Goal: Task Accomplishment & Management: Complete application form

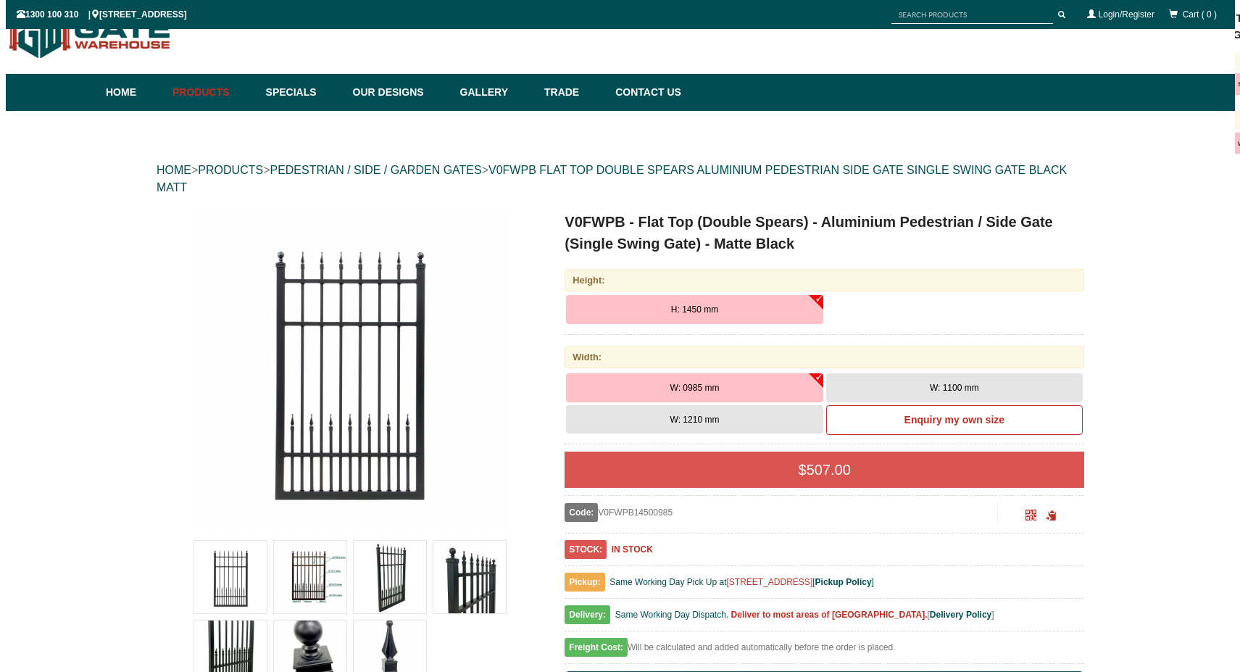
scroll to position [156, 0]
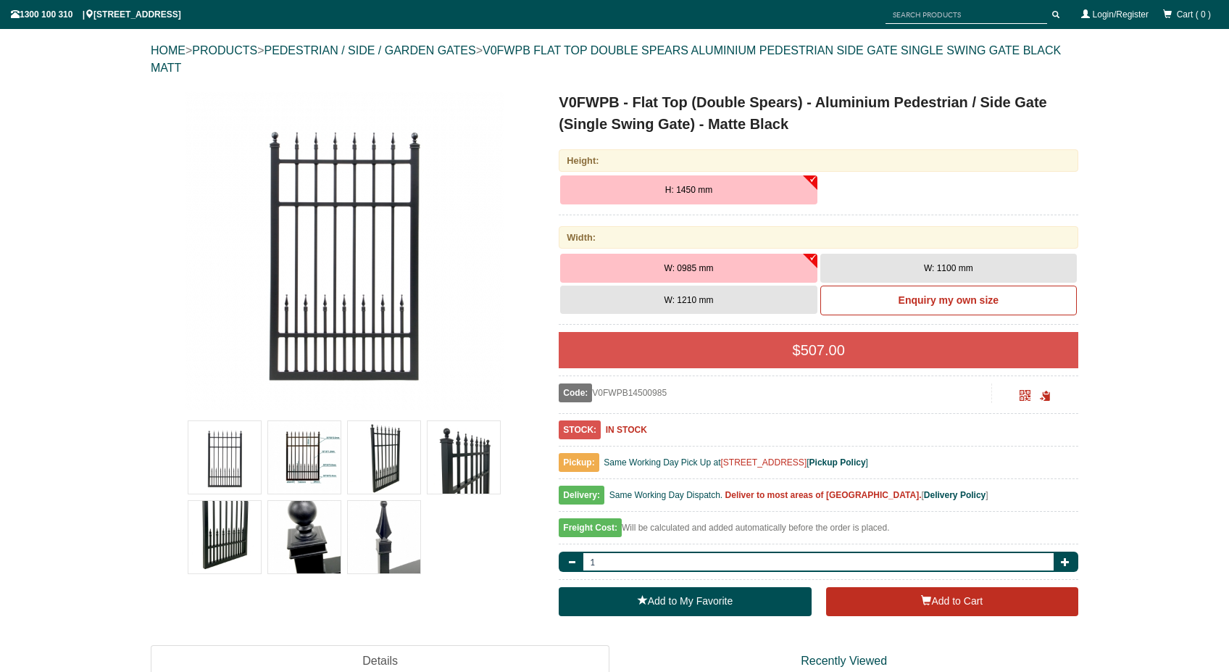
click at [306, 465] on img at bounding box center [304, 457] width 72 height 72
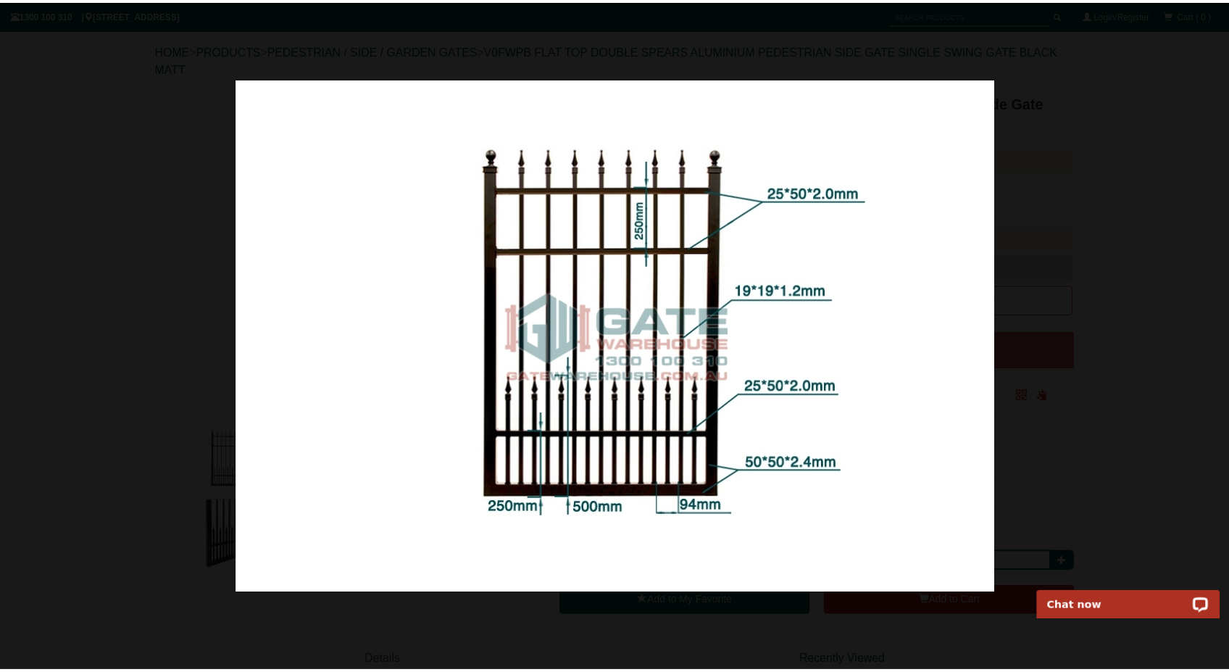
scroll to position [0, 0]
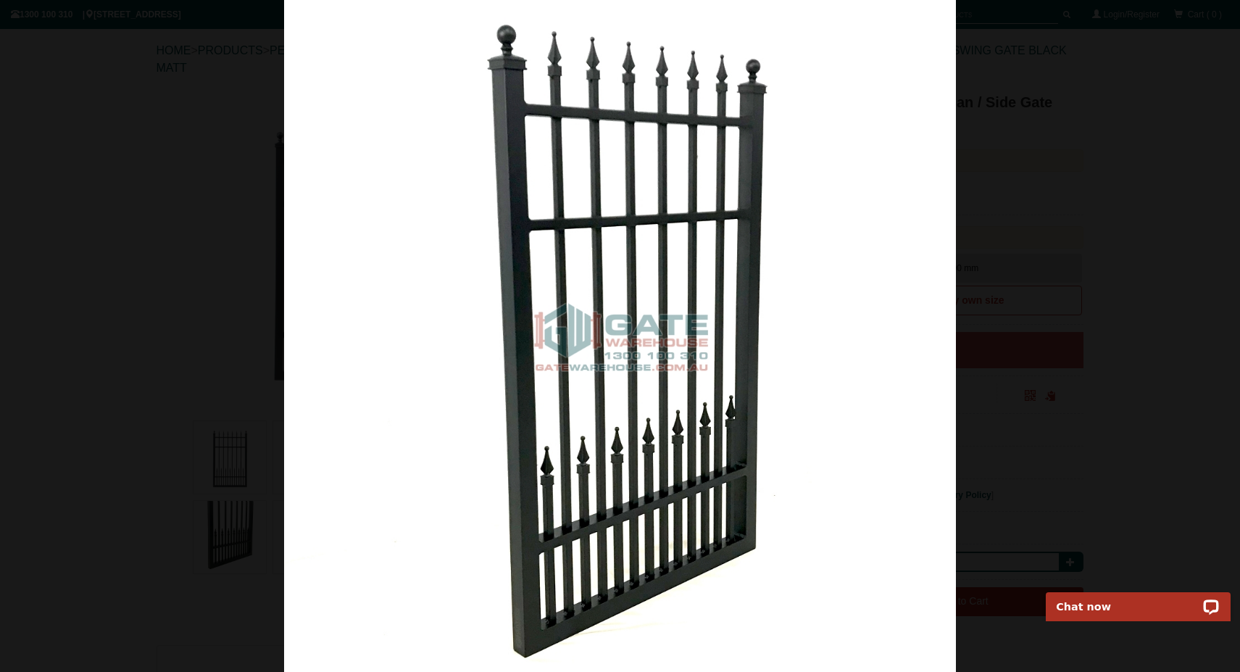
click at [759, 396] on img at bounding box center [620, 336] width 672 height 672
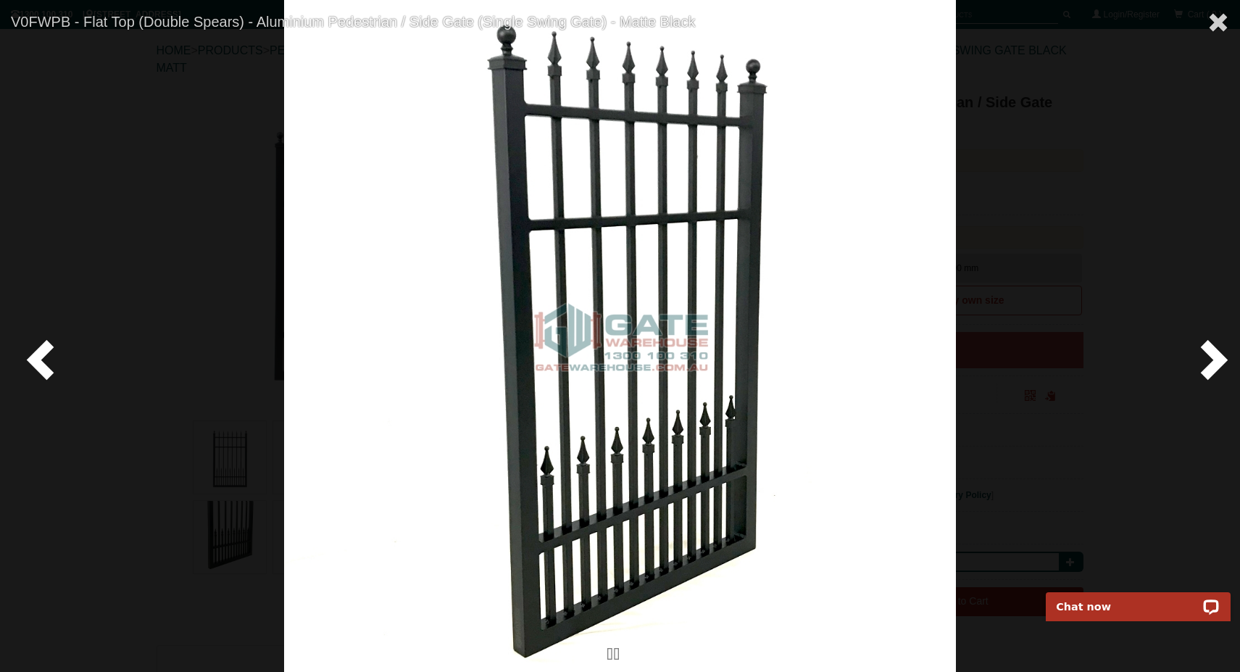
click at [1206, 363] on span at bounding box center [1210, 358] width 43 height 43
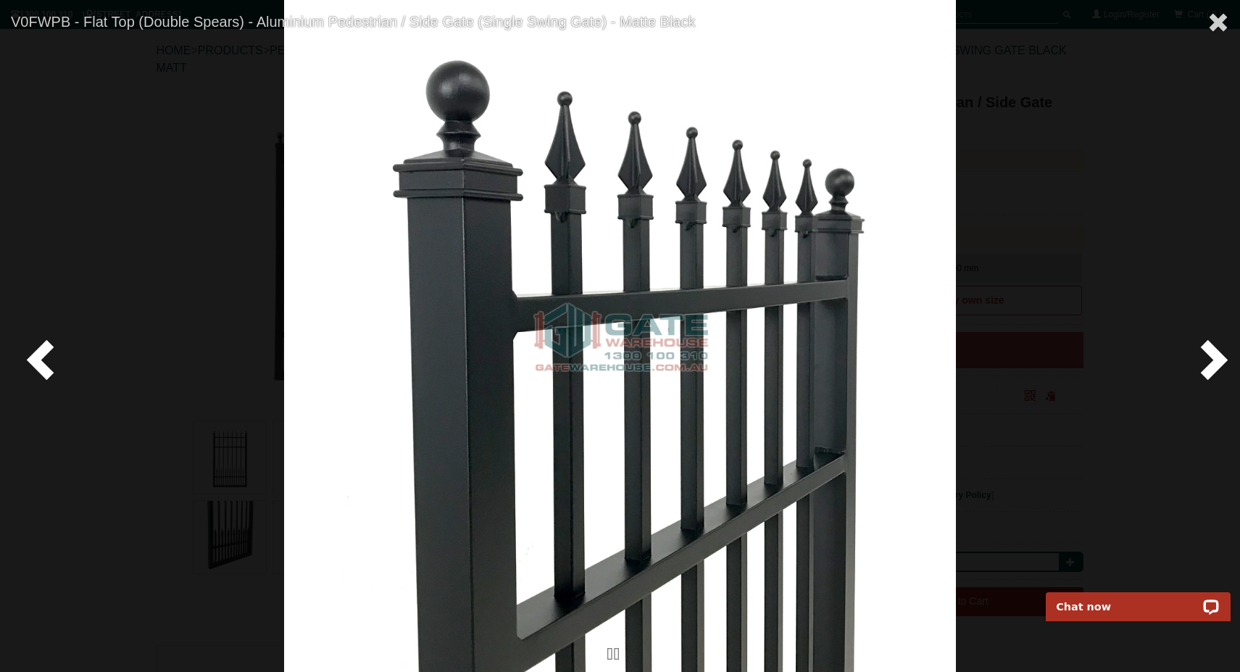
click at [1206, 363] on span at bounding box center [1210, 358] width 43 height 43
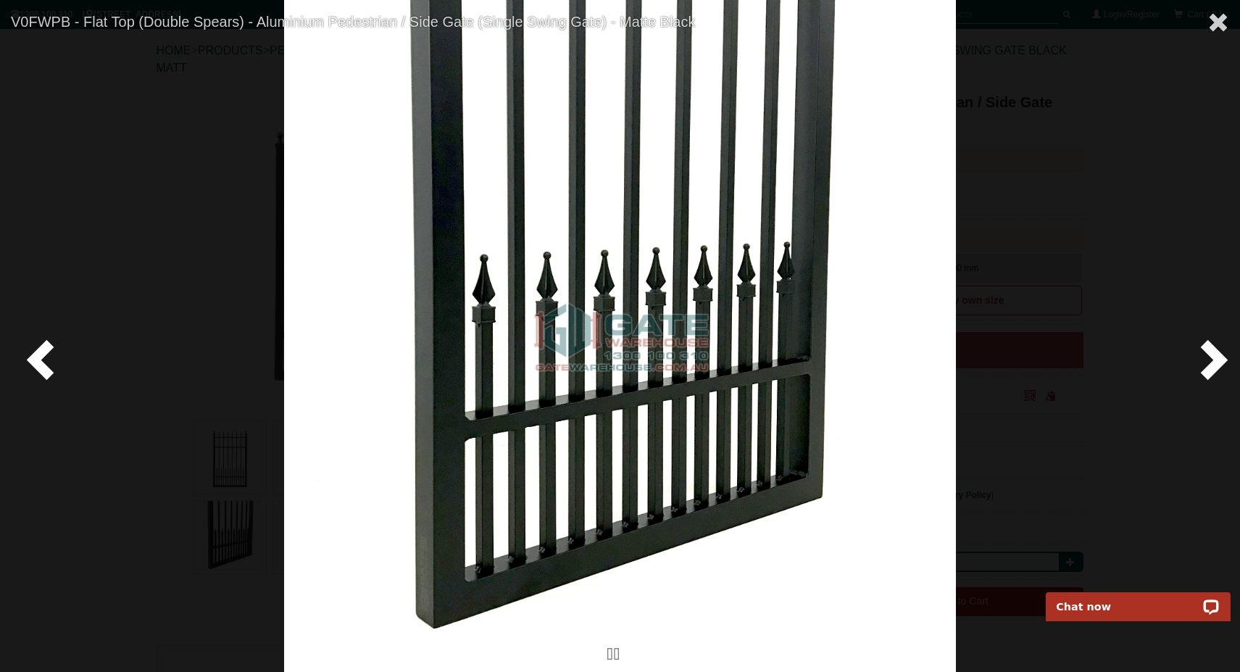
click at [1206, 363] on span at bounding box center [1210, 358] width 43 height 43
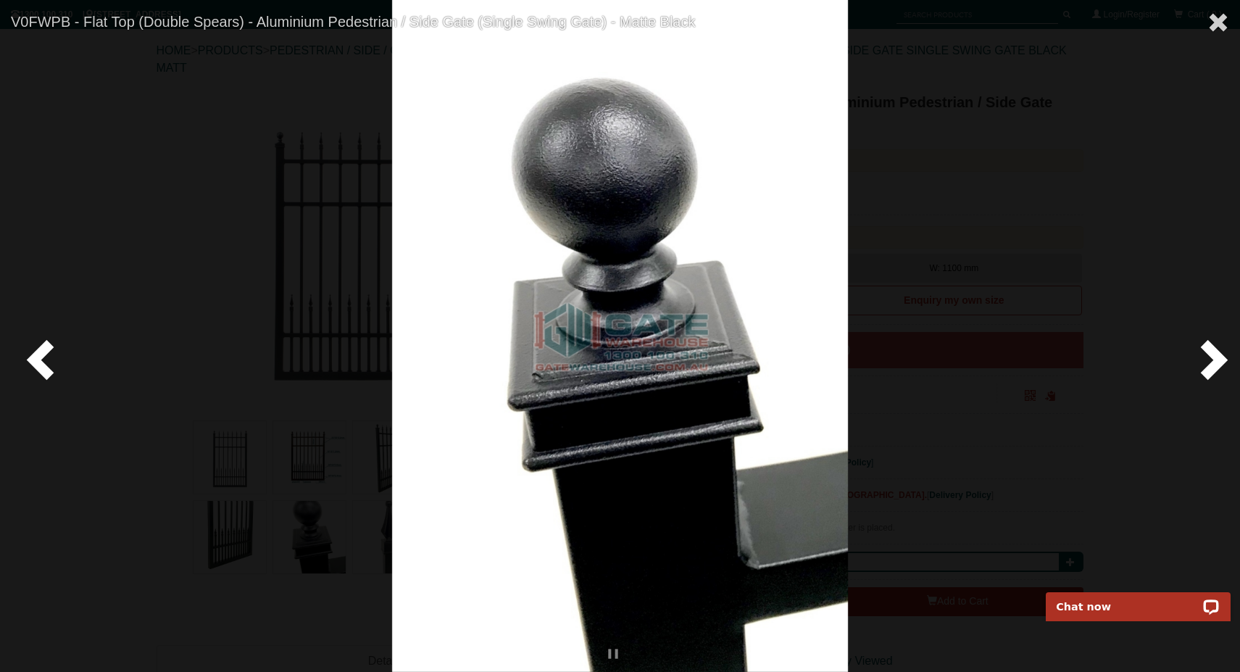
click at [1206, 363] on span at bounding box center [1210, 358] width 43 height 43
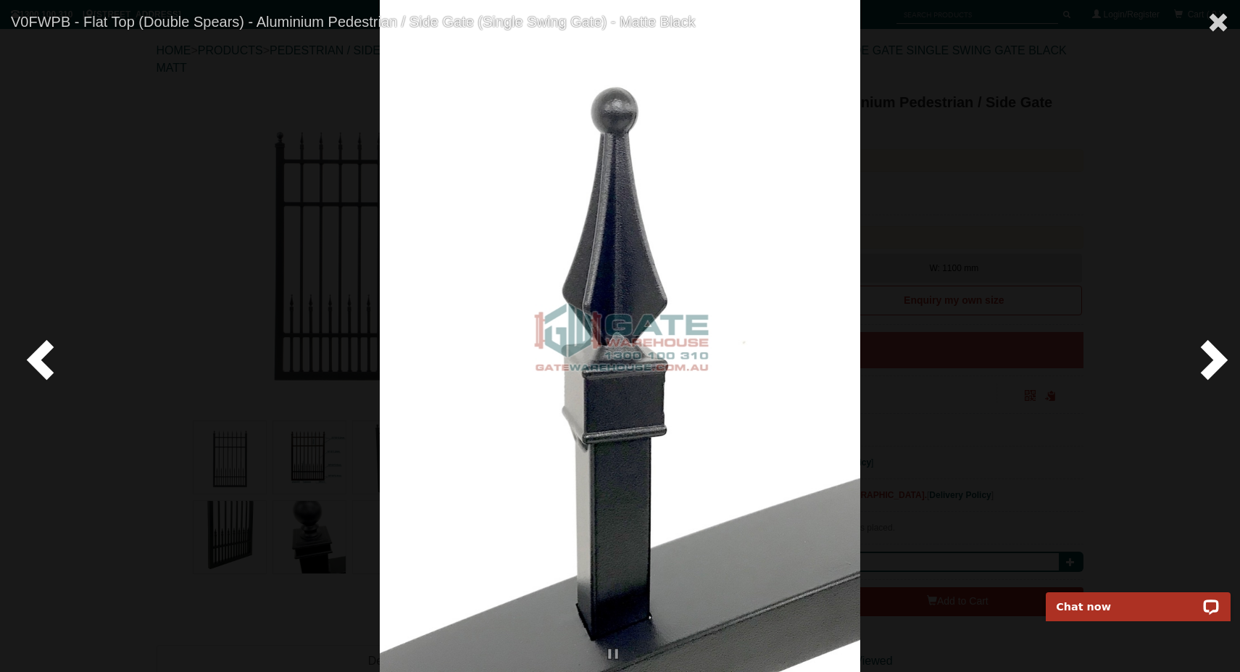
click at [1206, 363] on span at bounding box center [1210, 358] width 43 height 43
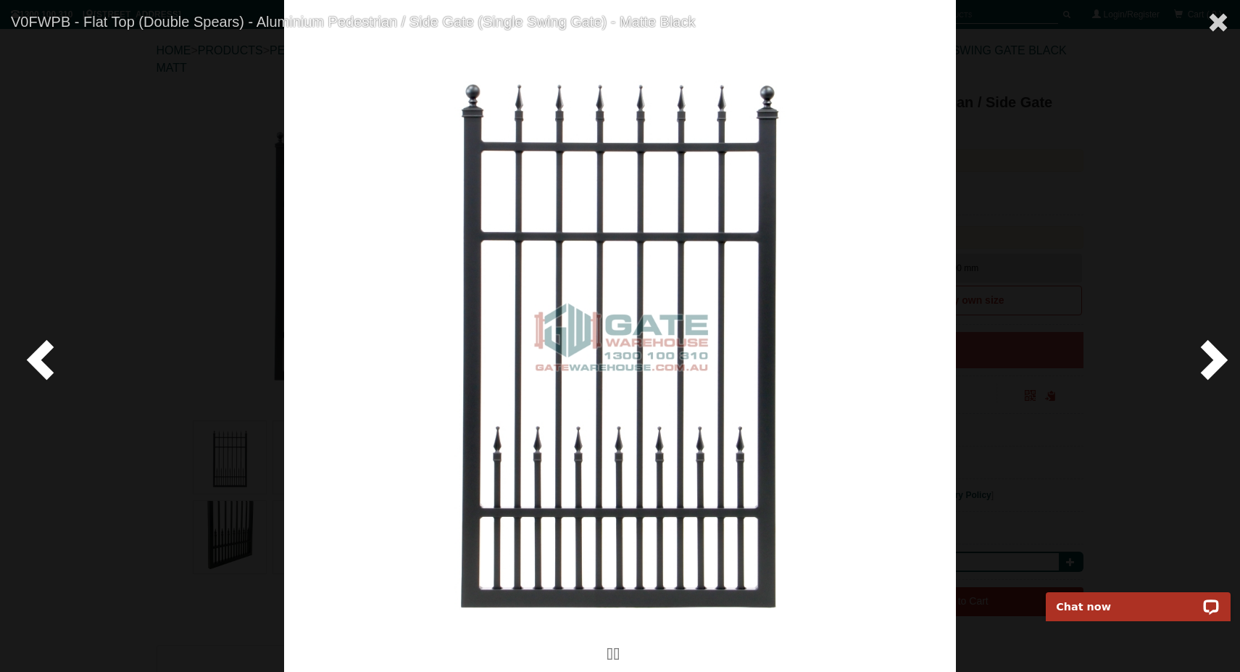
click at [1206, 363] on span at bounding box center [1210, 358] width 43 height 43
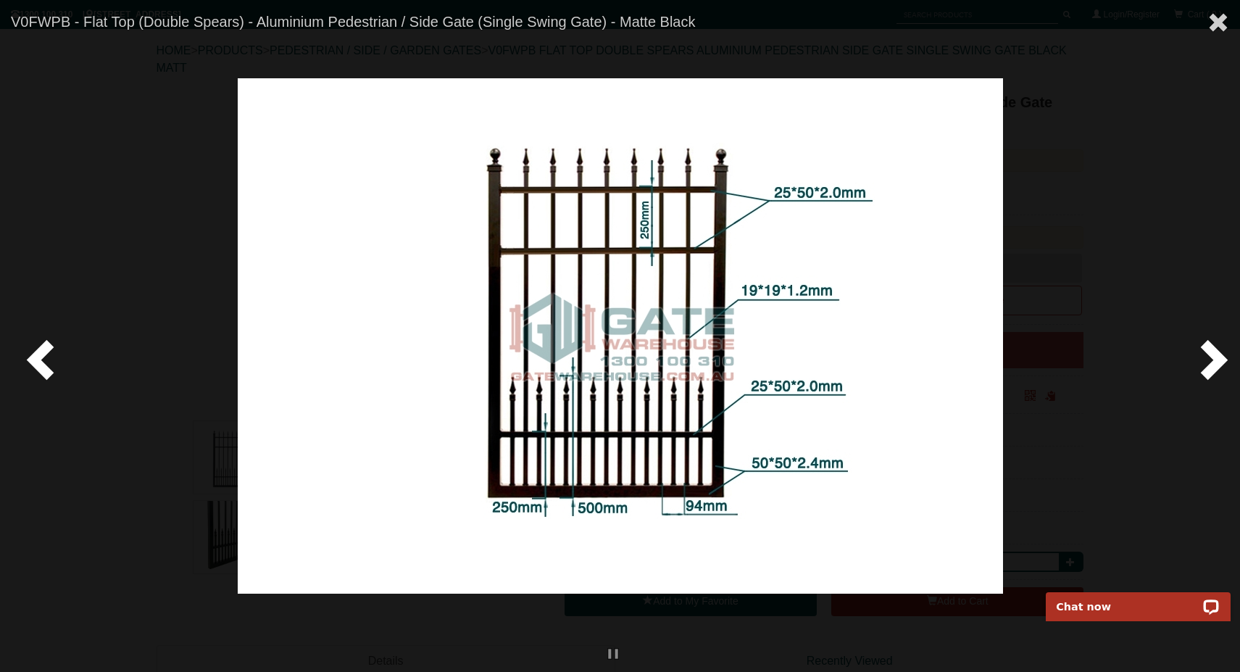
click at [1206, 363] on span at bounding box center [1210, 358] width 43 height 43
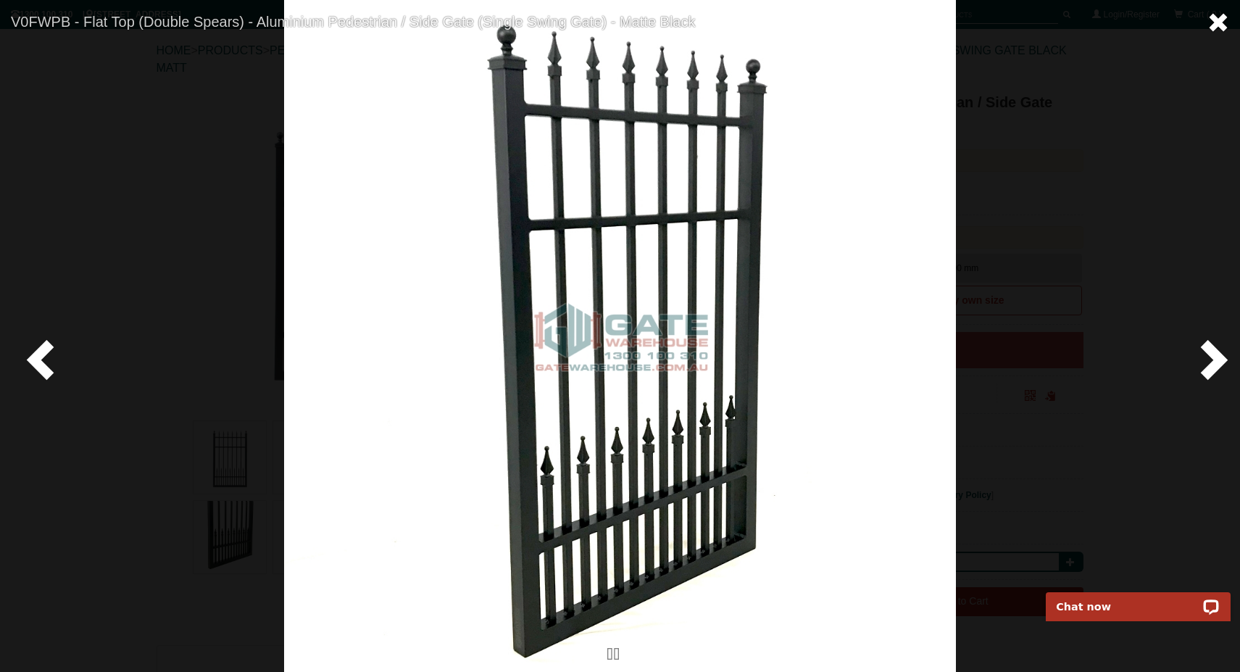
click at [1223, 25] on span at bounding box center [1218, 23] width 22 height 22
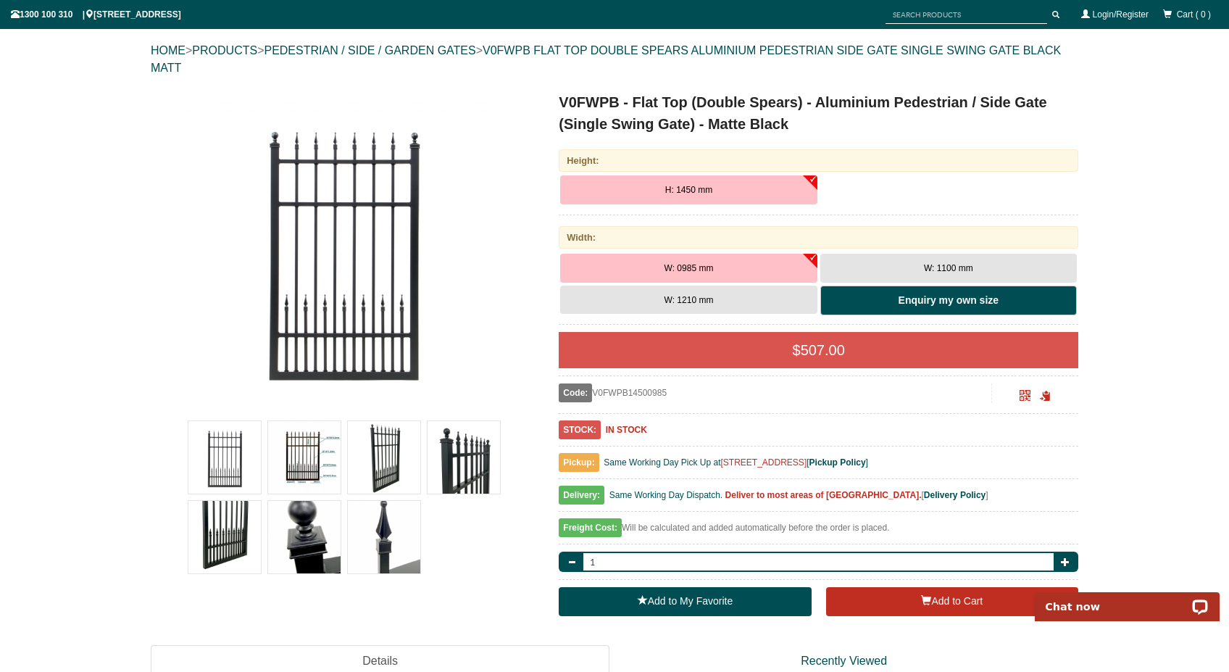
click at [945, 299] on b "Enquiry my own size" at bounding box center [948, 300] width 100 height 12
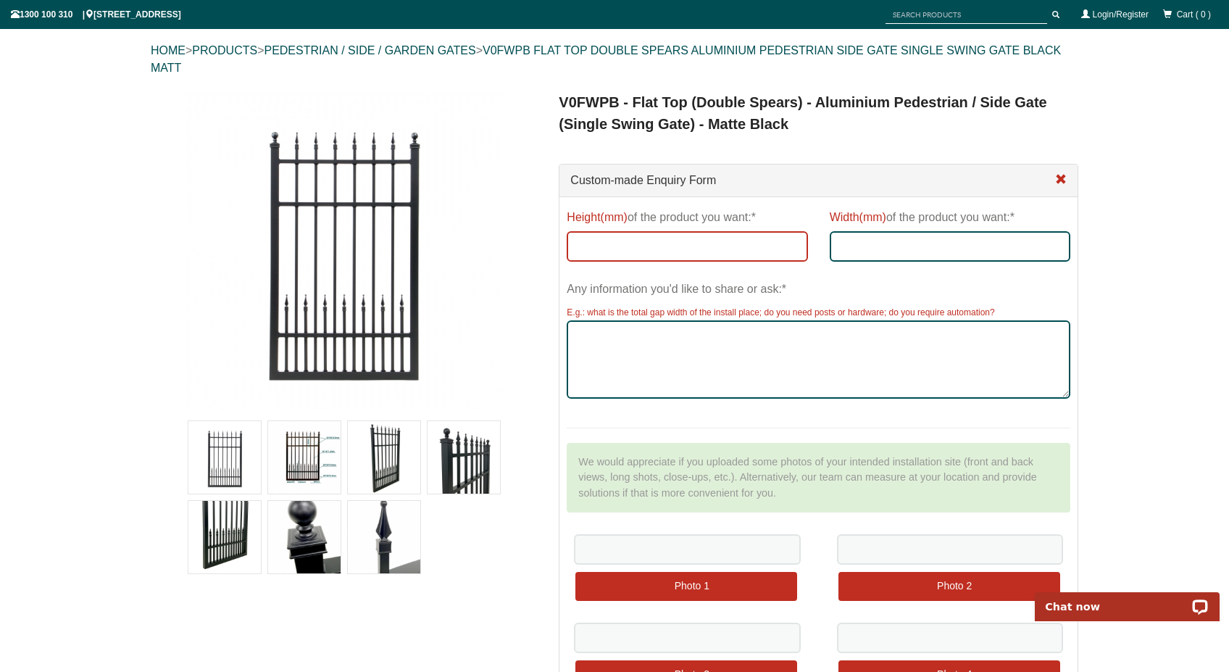
click at [604, 254] on input "Height(mm) of the product you want:*" at bounding box center [687, 246] width 241 height 30
type input "180cm"
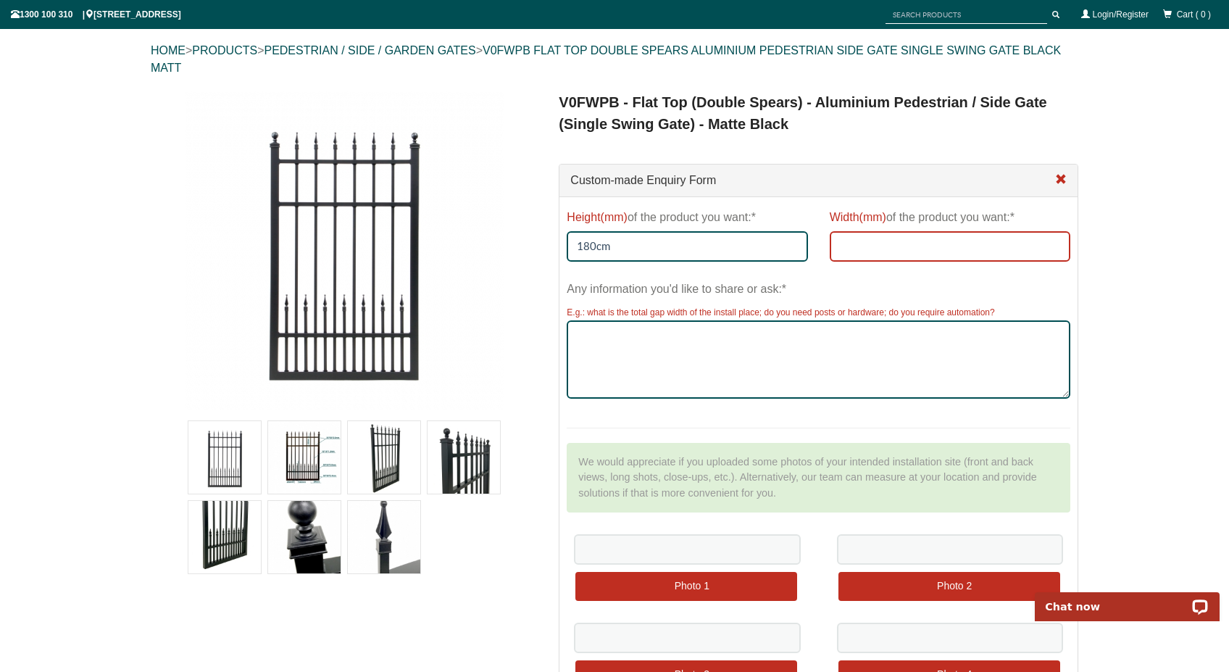
click at [875, 253] on input "Width(mm) of the product you want:*" at bounding box center [950, 246] width 241 height 30
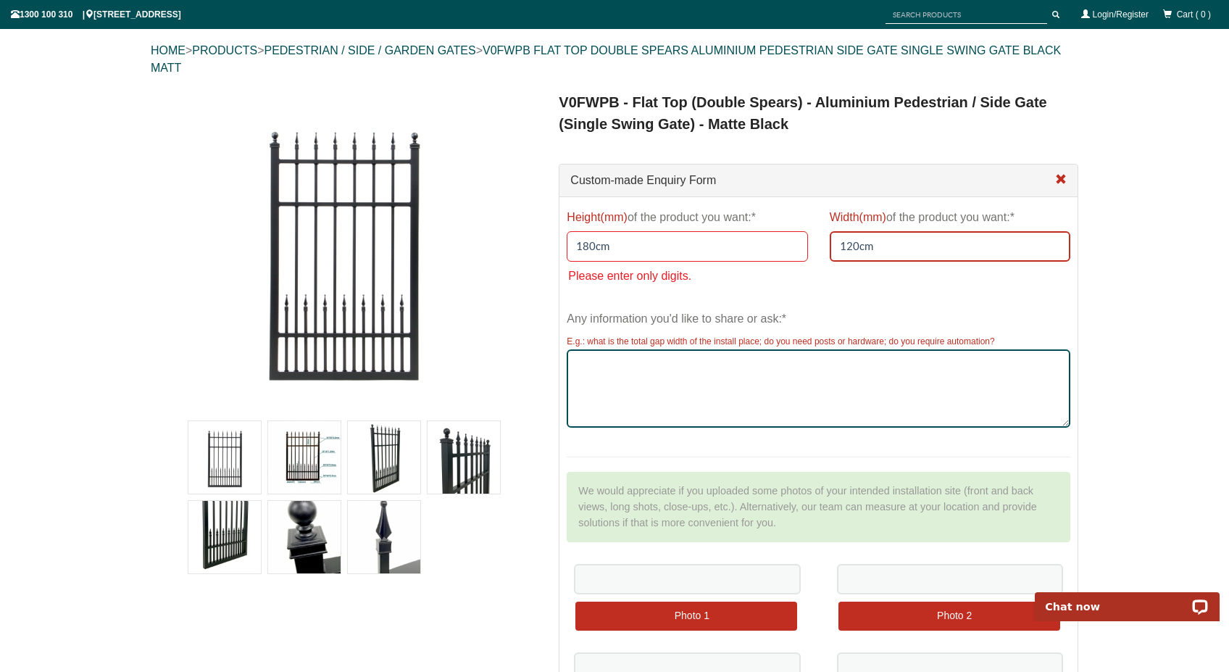
type input "120cm"
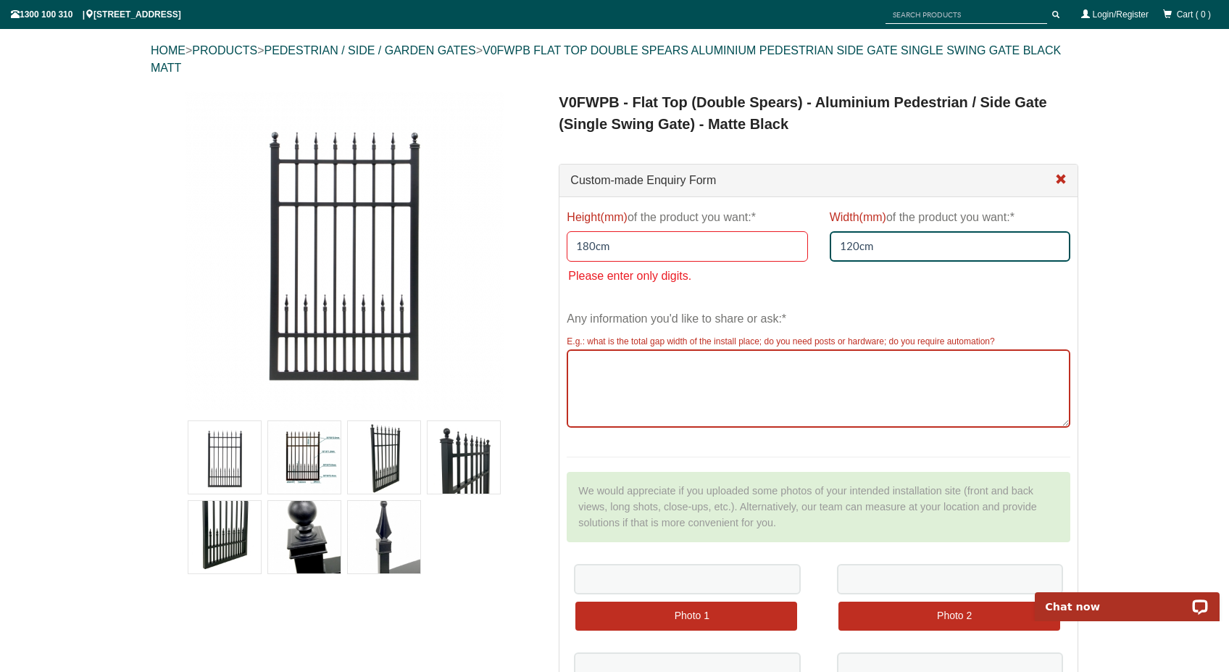
click at [633, 383] on textarea "Any information you'd like to share or ask:*" at bounding box center [819, 388] width 504 height 78
